Goal: Task Accomplishment & Management: Manage account settings

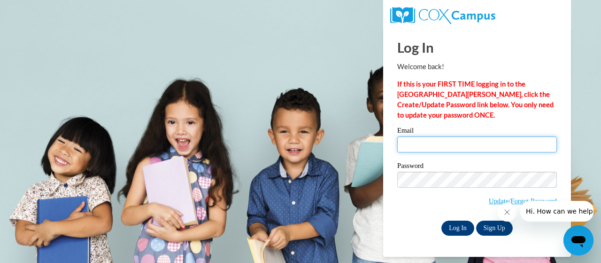
type input "wabyrd@atlanta.k12.ga.us"
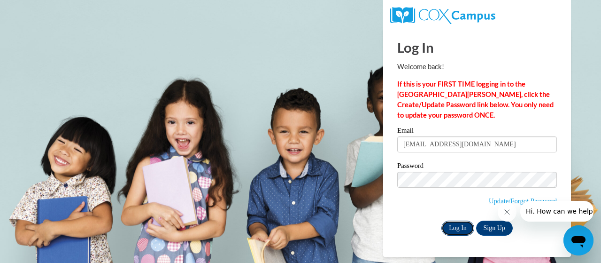
click at [446, 228] on input "Log In" at bounding box center [458, 227] width 33 height 15
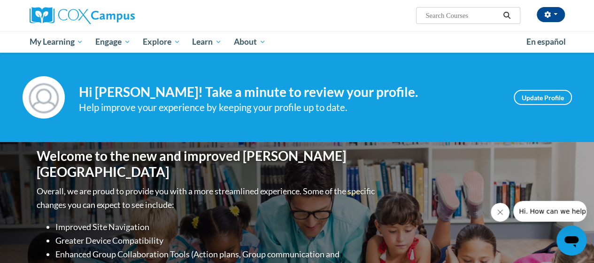
drag, startPoint x: 0, startPoint y: 0, endPoint x: 399, endPoint y: 167, distance: 432.9
click at [399, 167] on div "Welcome to the new and improved [PERSON_NAME] Campus Overall, we are proud to p…" at bounding box center [298, 236] width 550 height 188
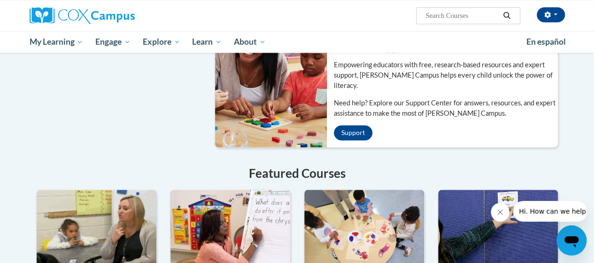
scroll to position [554, 0]
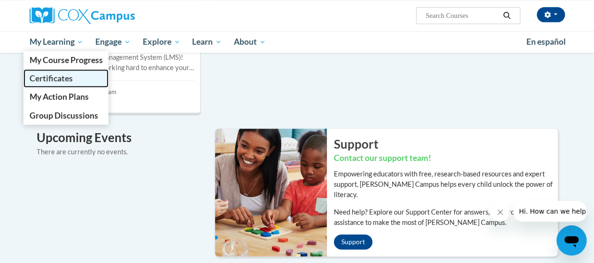
click at [56, 77] on span "Certificates" at bounding box center [50, 78] width 43 height 10
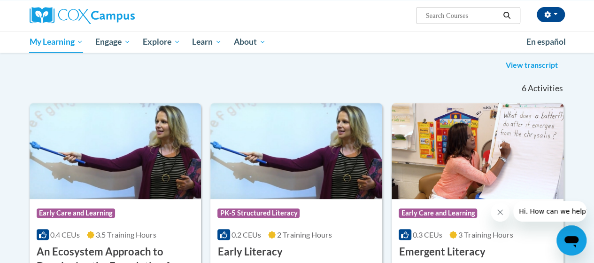
scroll to position [117, 0]
